Goal: Task Accomplishment & Management: Use online tool/utility

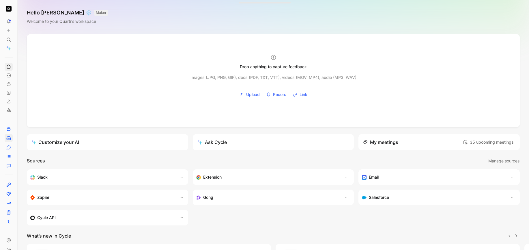
click at [9, 137] on icon at bounding box center [8, 138] width 5 height 5
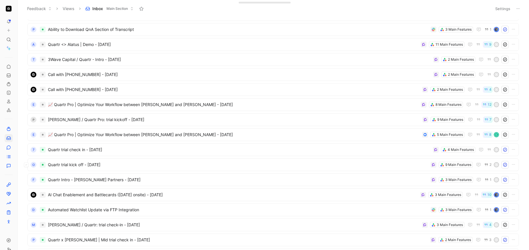
scroll to position [1394, 0]
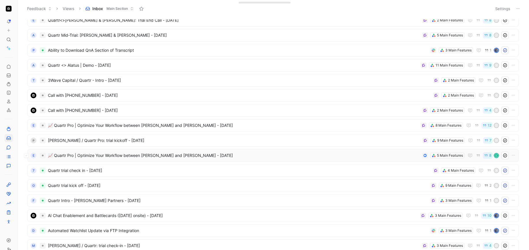
click at [255, 153] on span "📈 Quartr Pro | Optimize Your Workflow between [PERSON_NAME] and [PERSON_NAME] -…" at bounding box center [234, 155] width 372 height 7
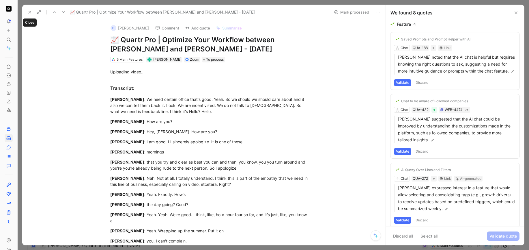
click at [31, 14] on icon at bounding box center [29, 12] width 5 height 5
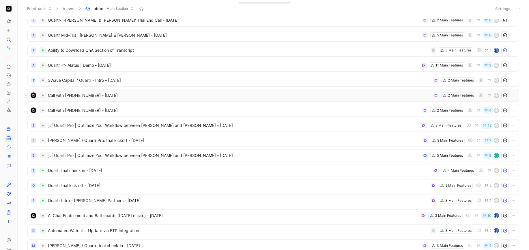
click at [242, 93] on span "Call with [PHONE_NUMBER] - [DATE]" at bounding box center [239, 95] width 383 height 7
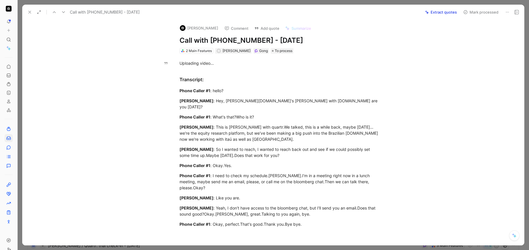
click at [31, 10] on icon at bounding box center [29, 12] width 5 height 5
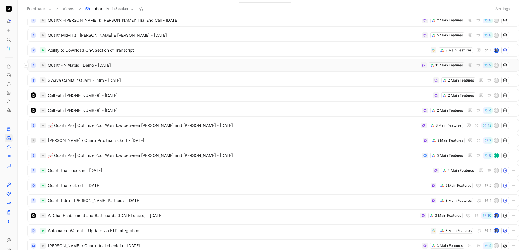
click at [229, 62] on span "Quartr <> Alatus | Demo - [DATE]" at bounding box center [233, 65] width 370 height 7
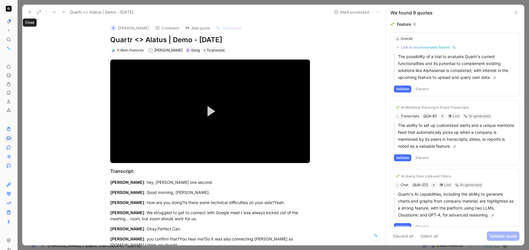
click at [28, 12] on icon at bounding box center [29, 12] width 5 height 5
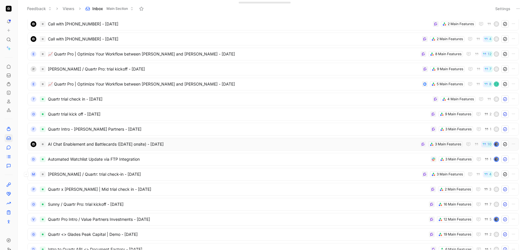
scroll to position [1418, 0]
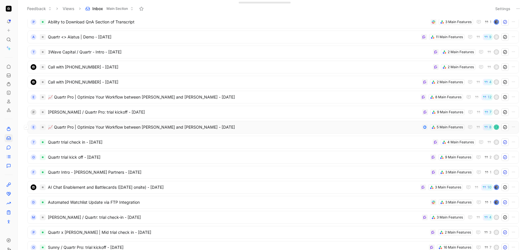
click at [260, 125] on span "📈 Quartr Pro | Optimize Your Workflow between [PERSON_NAME] and [PERSON_NAME] -…" at bounding box center [234, 126] width 372 height 7
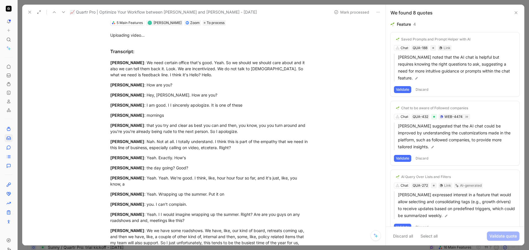
scroll to position [25, 0]
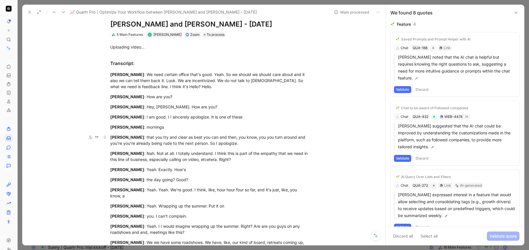
drag, startPoint x: 141, startPoint y: 138, endPoint x: 148, endPoint y: 141, distance: 8.1
click at [148, 141] on div "[PERSON_NAME] : that you try and clear as best you can and then, you know, you …" at bounding box center [210, 140] width 200 height 12
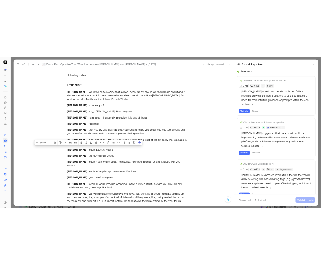
scroll to position [0, 0]
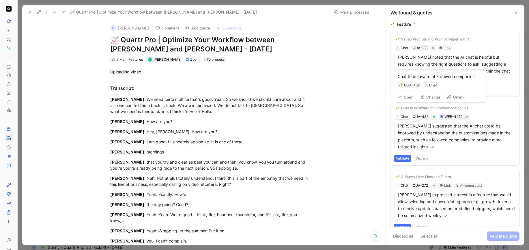
click at [422, 107] on div "Chat to be aware of Followed companies" at bounding box center [434, 108] width 67 height 5
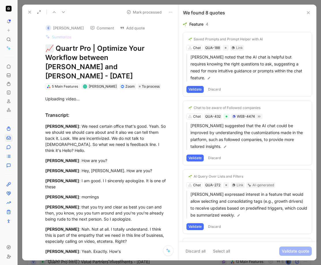
click at [31, 11] on use at bounding box center [30, 12] width 2 height 2
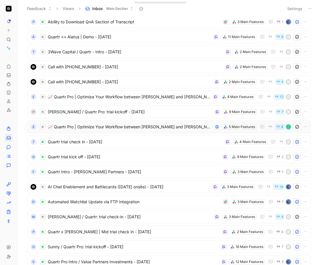
click at [164, 128] on span "📈 Quartr Pro | Optimize Your Workflow between [PERSON_NAME] and [PERSON_NAME] -…" at bounding box center [130, 126] width 164 height 7
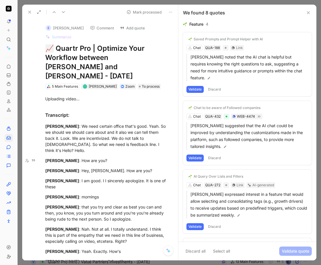
click at [310, 12] on icon at bounding box center [308, 12] width 5 height 5
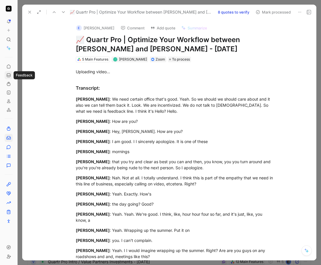
click at [10, 73] on icon at bounding box center [8, 75] width 5 height 5
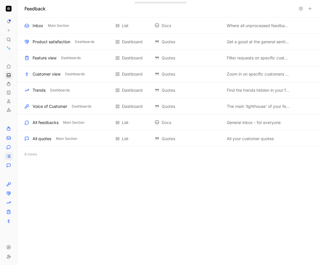
click at [8, 156] on line at bounding box center [9, 156] width 3 height 0
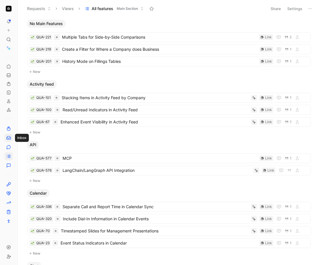
click at [10, 140] on icon at bounding box center [8, 138] width 5 height 5
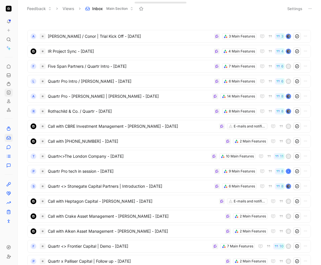
click at [10, 91] on use at bounding box center [8, 92] width 3 height 3
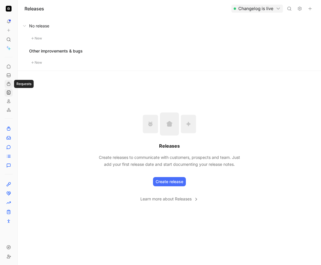
click at [10, 85] on use at bounding box center [8, 83] width 3 height 3
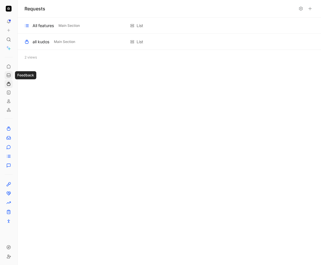
click at [8, 72] on link at bounding box center [9, 75] width 8 height 8
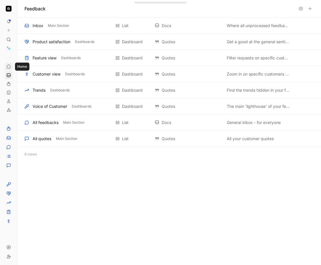
click at [9, 65] on icon at bounding box center [8, 66] width 5 height 5
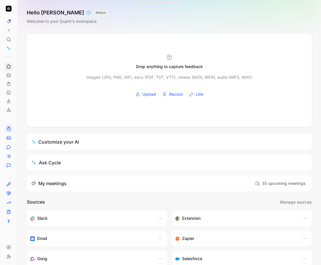
click at [9, 126] on icon at bounding box center [8, 128] width 5 height 5
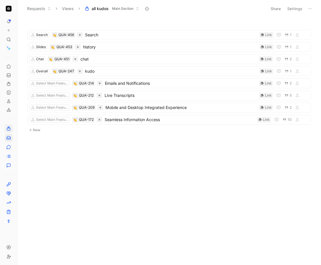
click at [9, 137] on icon at bounding box center [8, 138] width 5 height 5
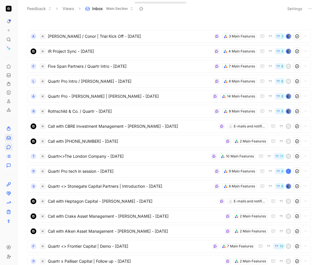
click at [10, 145] on icon at bounding box center [8, 147] width 5 height 5
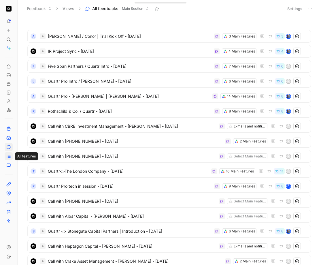
click at [10, 154] on icon at bounding box center [8, 156] width 5 height 5
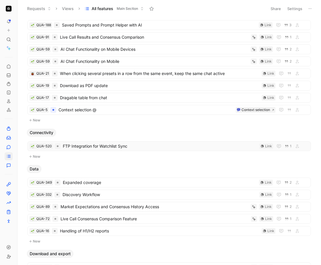
scroll to position [493, 0]
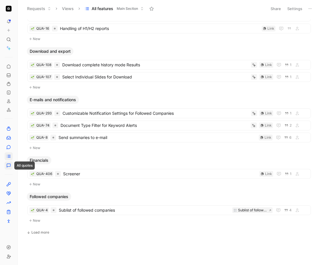
click at [10, 166] on icon at bounding box center [8, 165] width 3 height 3
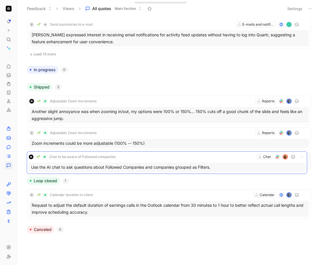
scroll to position [908, 0]
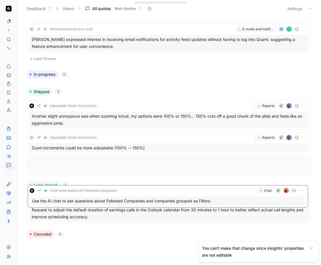
drag, startPoint x: 138, startPoint y: 152, endPoint x: 138, endPoint y: 187, distance: 35.2
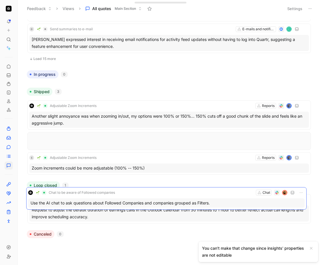
drag, startPoint x: 149, startPoint y: 129, endPoint x: 148, endPoint y: 191, distance: 62.0
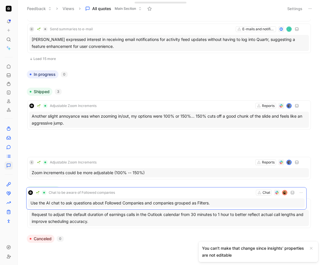
scroll to position [913, 0]
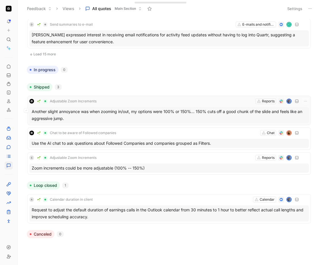
click at [132, 98] on div "Adjustable Zoom Increments Reports" at bounding box center [169, 101] width 280 height 7
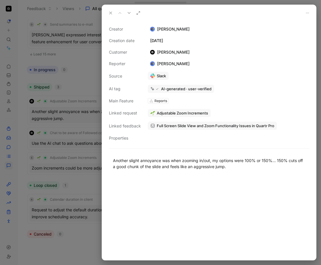
click at [110, 14] on icon at bounding box center [110, 13] width 5 height 5
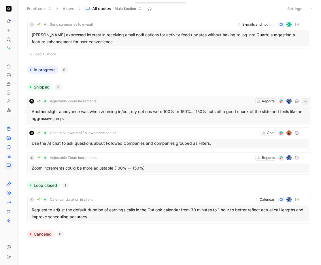
click at [303, 99] on icon "button" at bounding box center [305, 101] width 5 height 5
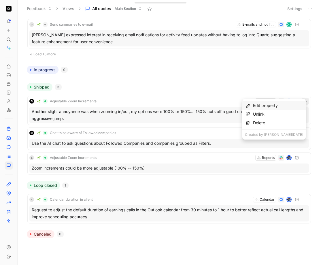
click at [275, 106] on div "Edit property" at bounding box center [278, 105] width 50 height 7
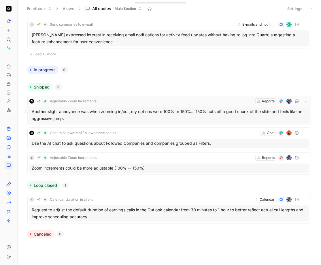
click at [78, 99] on span "Adjustable Zoom Increments" at bounding box center [73, 101] width 47 height 5
click at [76, 99] on span "Adjustable Zoom Increments" at bounding box center [73, 101] width 47 height 5
click at [8, 38] on use at bounding box center [8, 39] width 3 height 3
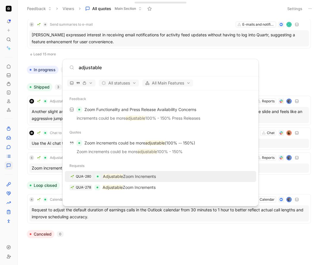
type input "adjustable"
click at [142, 178] on p "Adjustable Zoom Increments" at bounding box center [129, 176] width 53 height 7
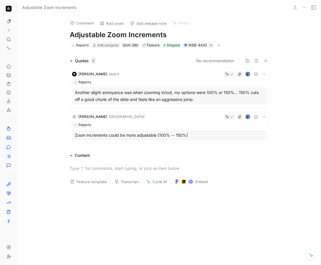
click at [153, 33] on h1 "Adjustable Zoom Increments" at bounding box center [170, 34] width 200 height 9
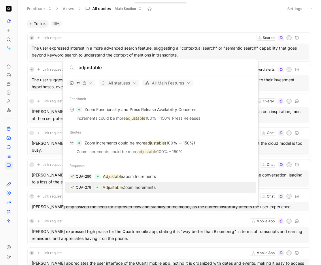
type input "adjustable"
click at [130, 188] on p "Adjustable Zoom Increments" at bounding box center [129, 187] width 53 height 7
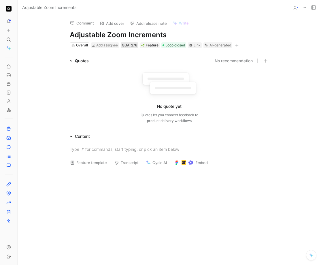
click at [130, 46] on div "QUA-278" at bounding box center [129, 45] width 15 height 6
click at [145, 45] on div "Feature" at bounding box center [149, 45] width 17 height 6
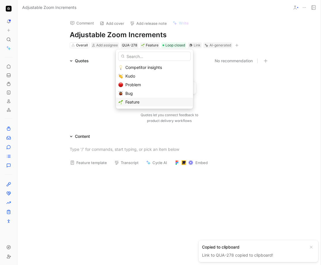
drag, startPoint x: 211, startPoint y: 84, endPoint x: 208, endPoint y: 59, distance: 25.0
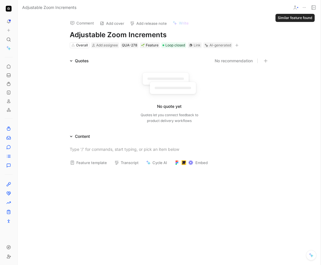
click at [296, 8] on icon at bounding box center [295, 7] width 5 height 5
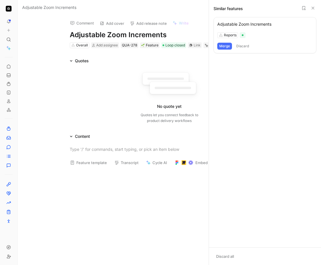
click at [225, 47] on button "Merge" at bounding box center [225, 46] width 15 height 7
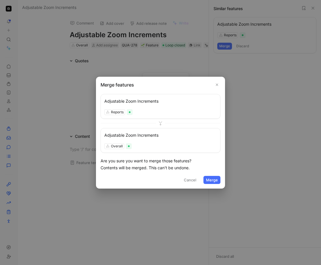
click at [209, 181] on button "Merge" at bounding box center [212, 180] width 17 height 8
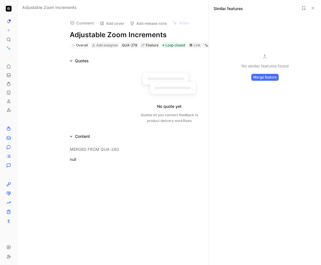
click at [314, 8] on icon at bounding box center [313, 8] width 5 height 5
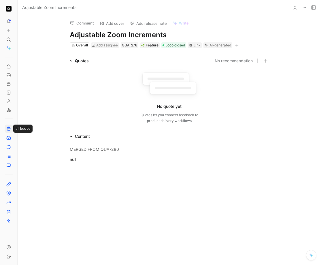
click at [9, 131] on link at bounding box center [9, 129] width 8 height 8
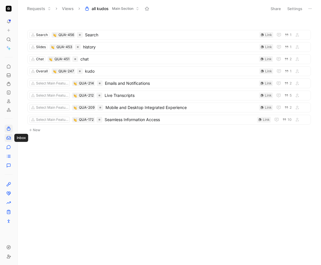
click at [8, 135] on link at bounding box center [9, 138] width 8 height 8
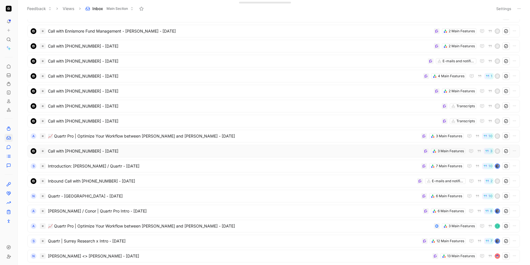
scroll to position [957, 0]
